Goal: Task Accomplishment & Management: Complete application form

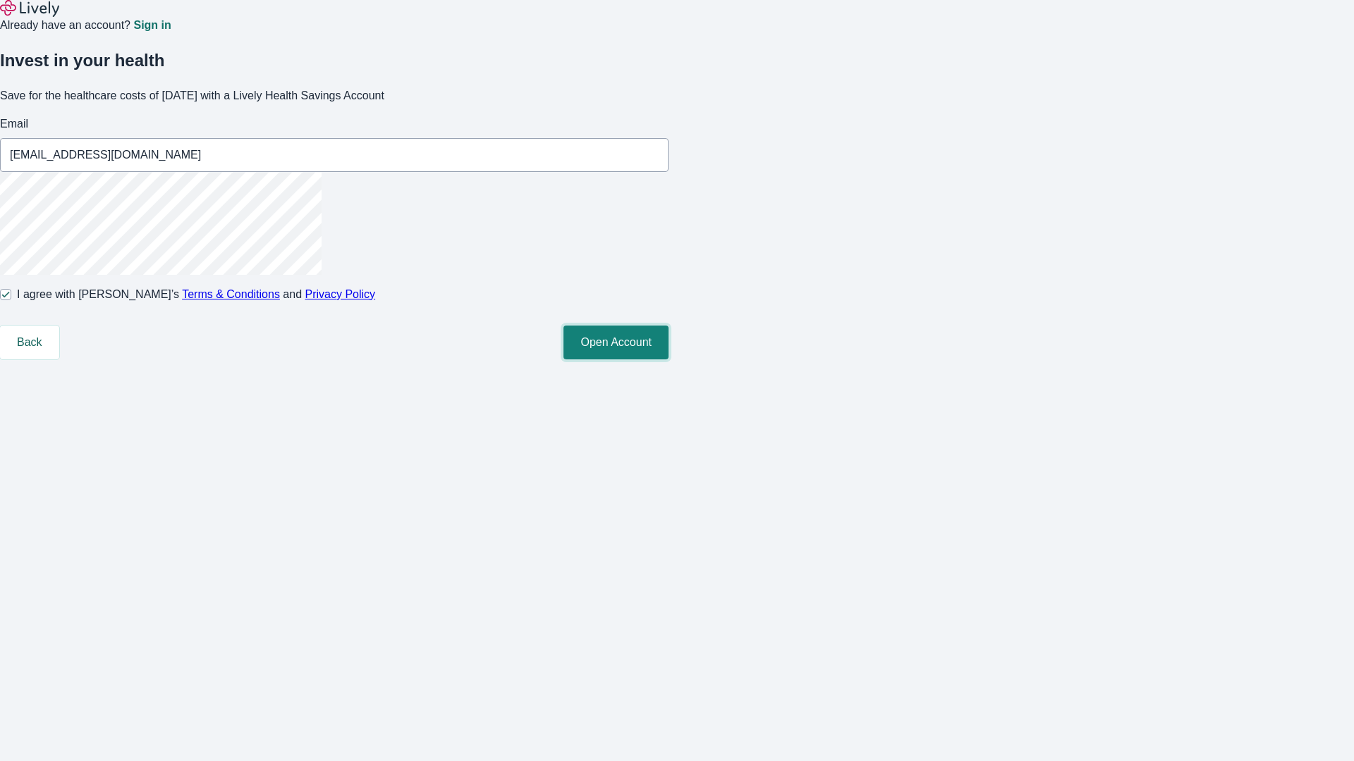
click at [668, 360] on button "Open Account" at bounding box center [615, 343] width 105 height 34
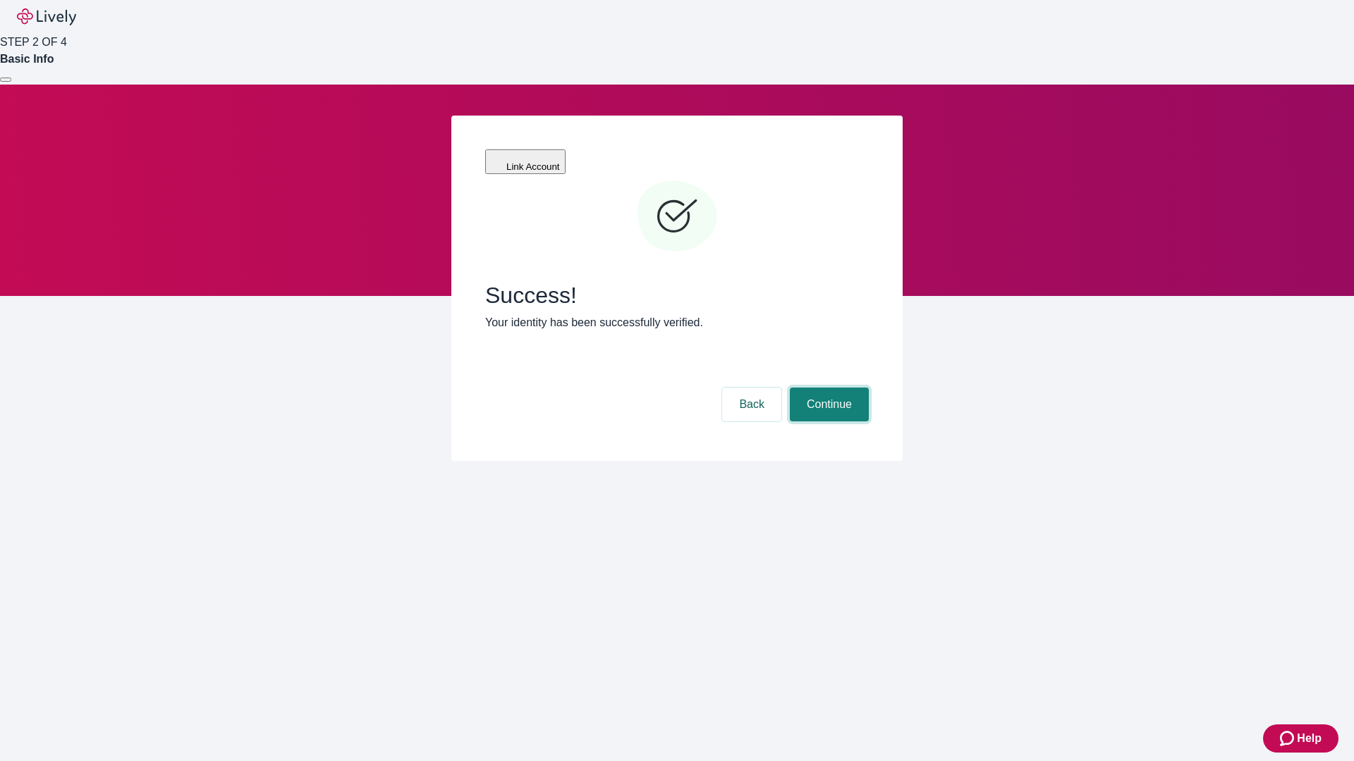
click at [827, 388] on button "Continue" at bounding box center [829, 405] width 79 height 34
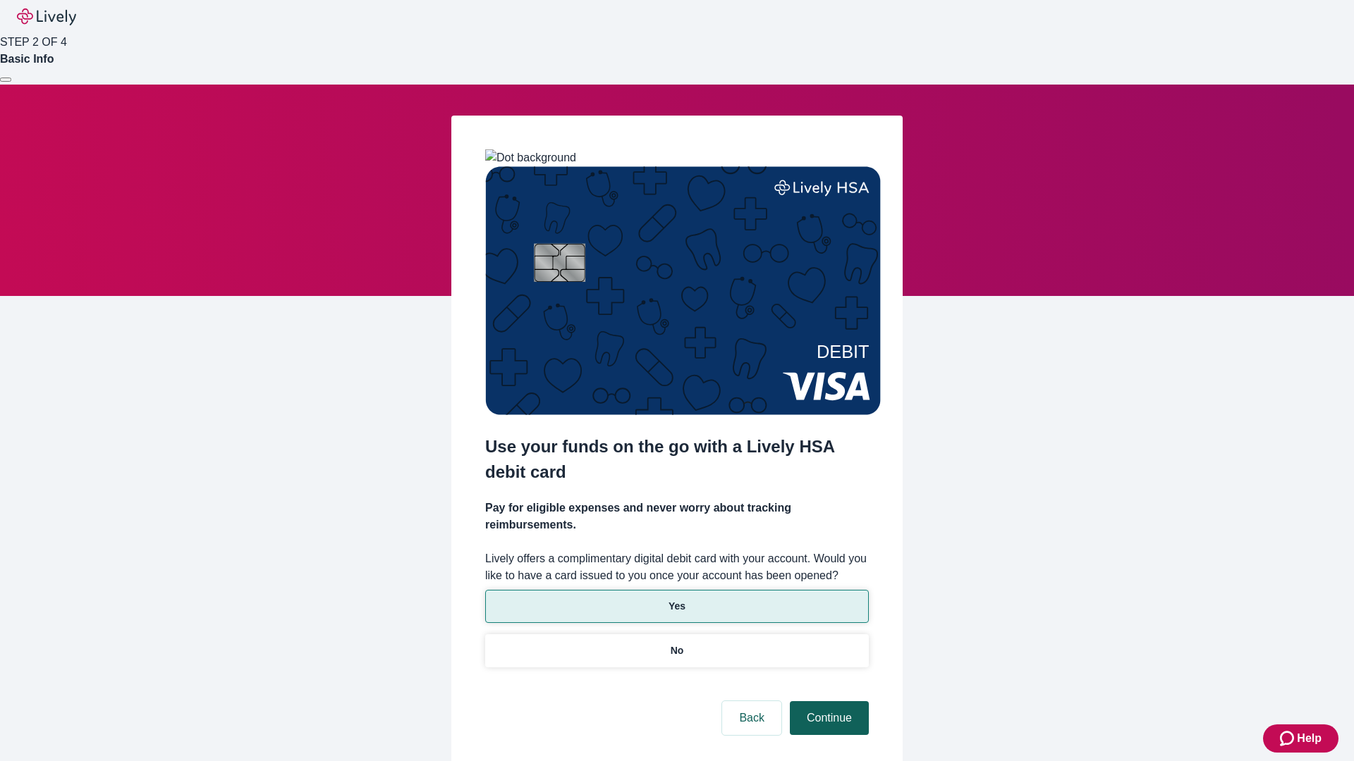
click at [676, 599] on p "Yes" at bounding box center [676, 606] width 17 height 15
click at [827, 701] on button "Continue" at bounding box center [829, 718] width 79 height 34
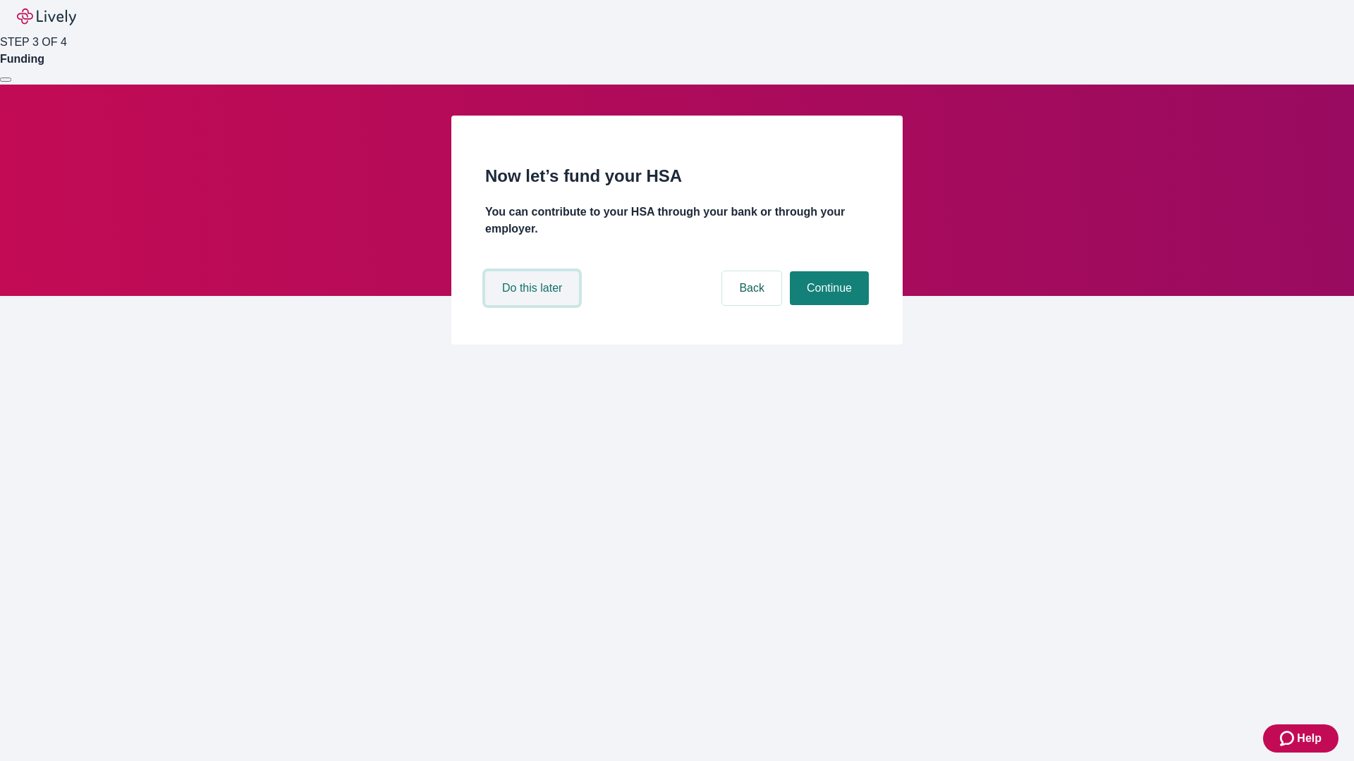
click at [534, 305] on button "Do this later" at bounding box center [532, 288] width 94 height 34
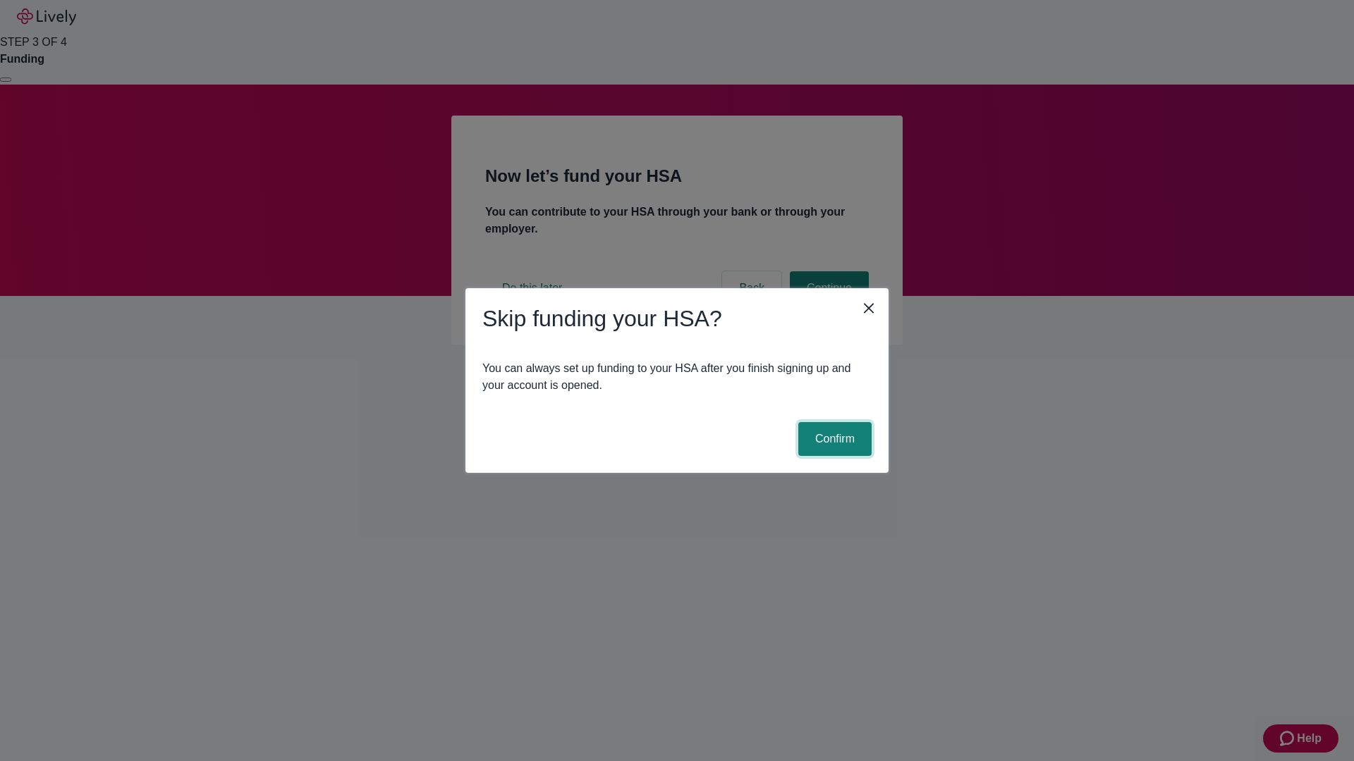
click at [833, 439] on button "Confirm" at bounding box center [834, 439] width 73 height 34
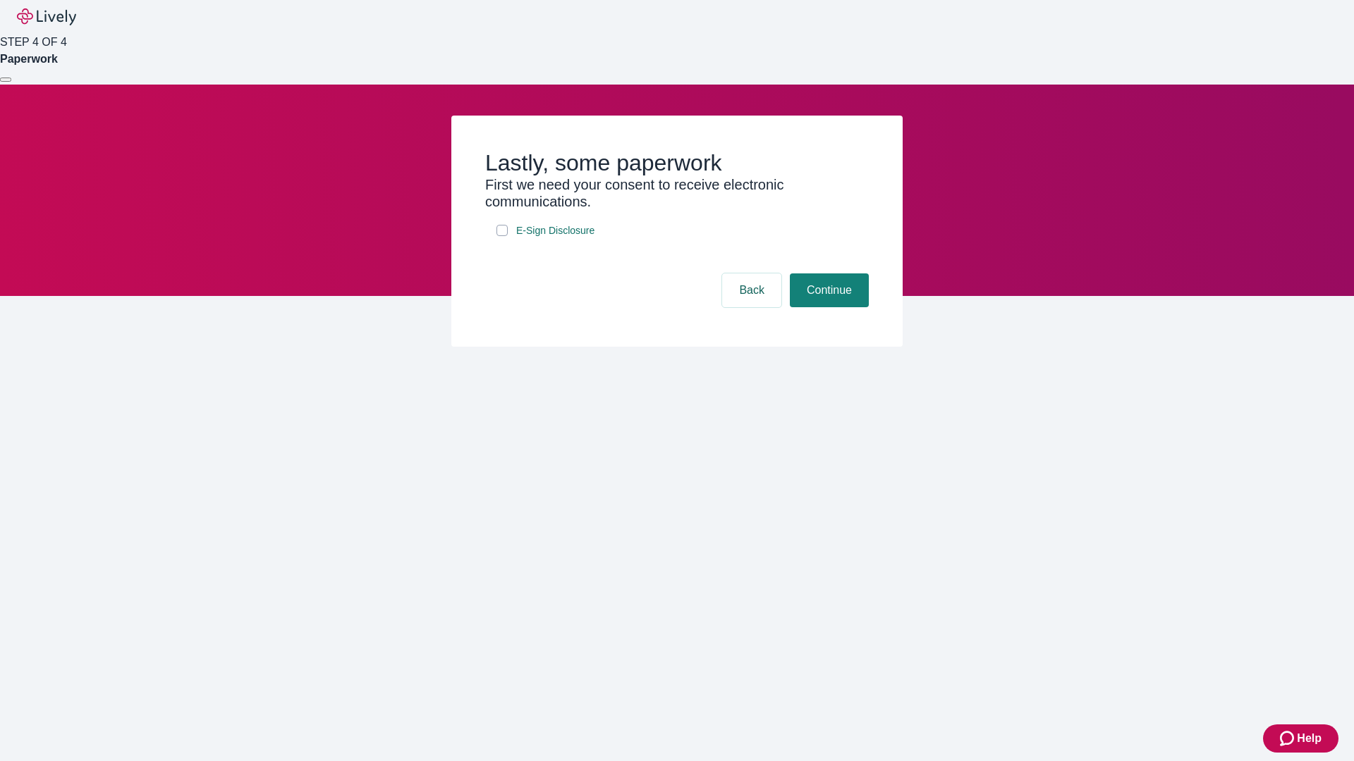
click at [502, 236] on input "E-Sign Disclosure" at bounding box center [501, 230] width 11 height 11
checkbox input "true"
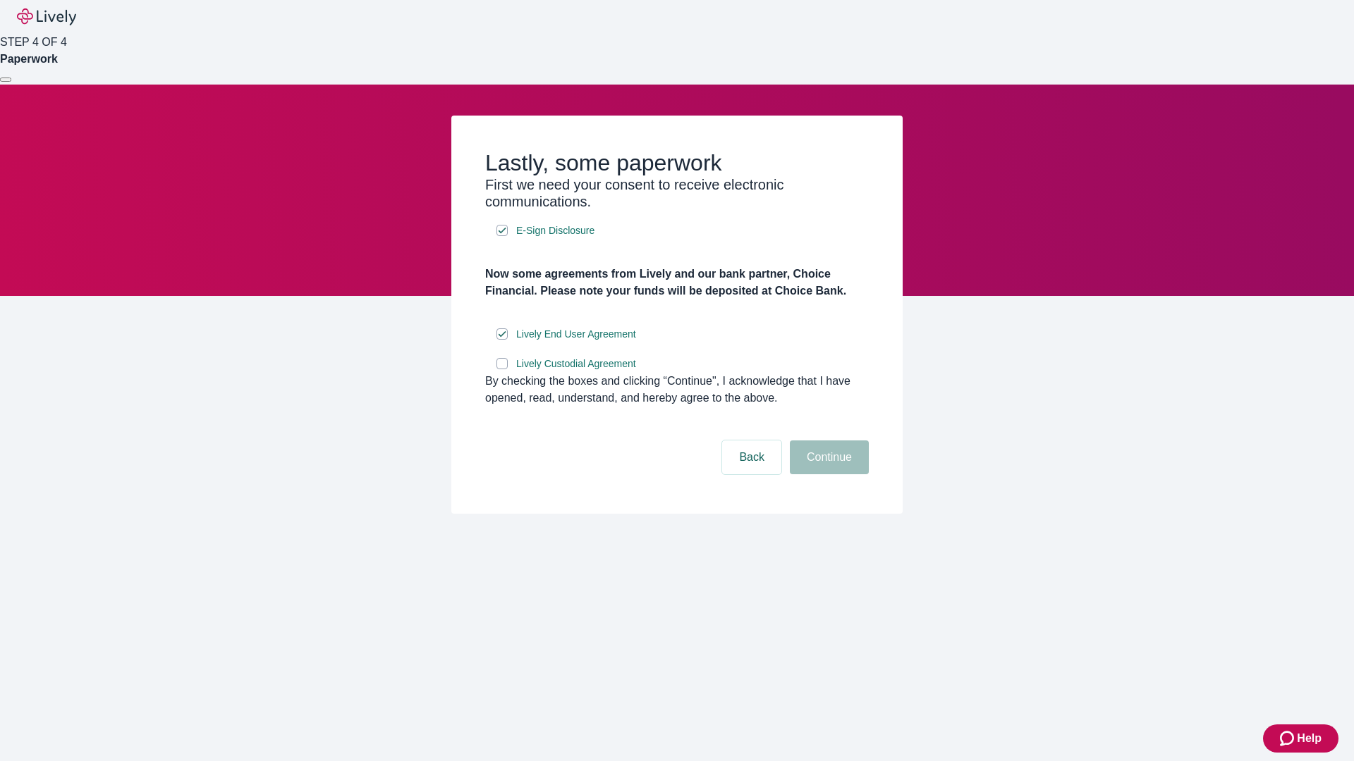
click at [502, 369] on input "Lively Custodial Agreement" at bounding box center [501, 363] width 11 height 11
checkbox input "true"
click at [827, 474] on button "Continue" at bounding box center [829, 458] width 79 height 34
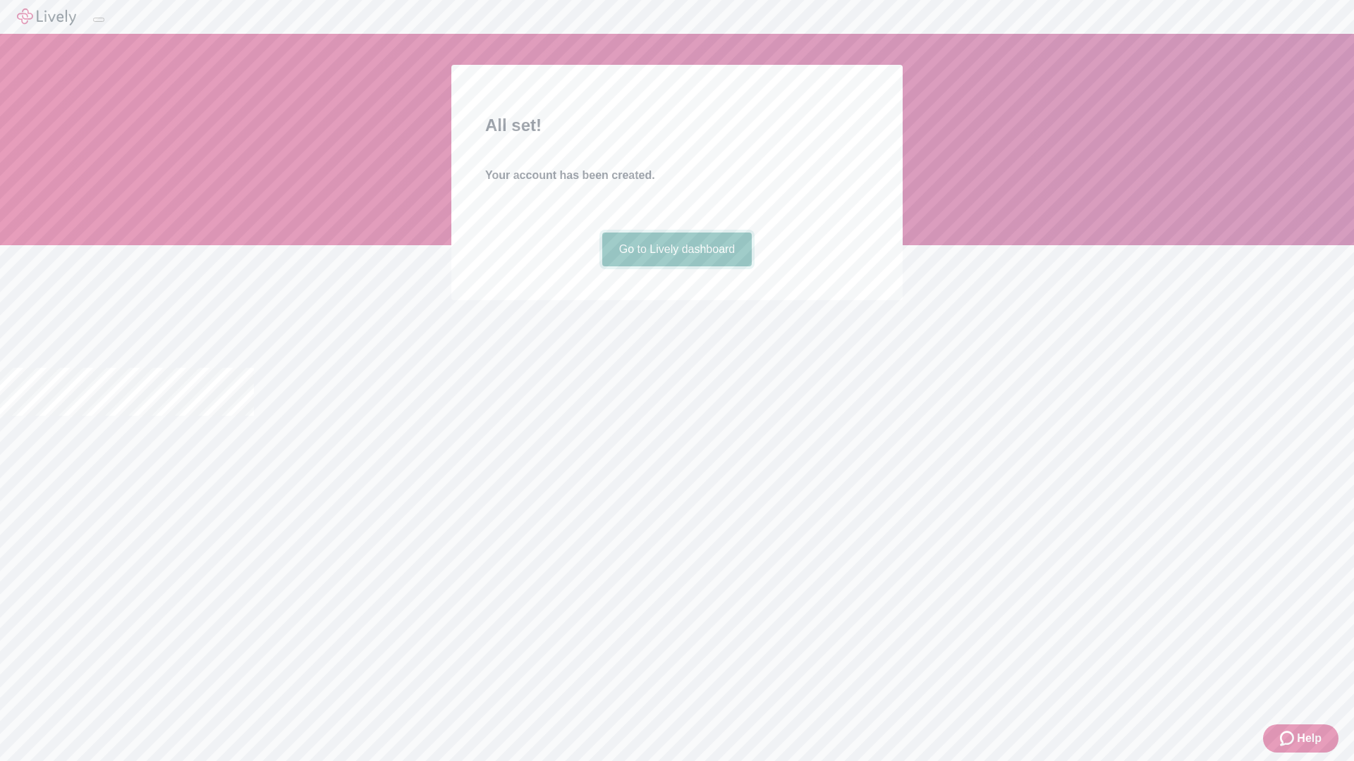
click at [676, 266] on link "Go to Lively dashboard" at bounding box center [677, 250] width 150 height 34
